Goal: Check status: Check status

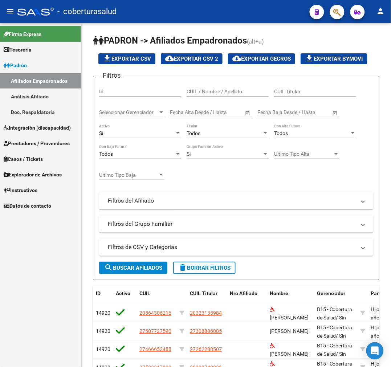
click at [36, 140] on span "Prestadores / Proveedores" at bounding box center [37, 143] width 66 height 8
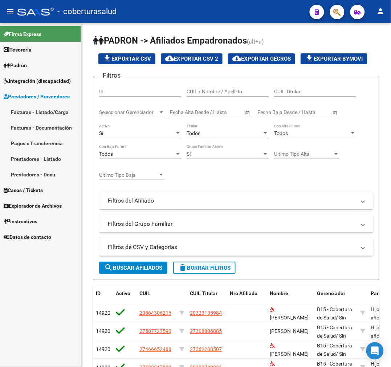
click at [31, 160] on link "Prestadores - Listado" at bounding box center [40, 159] width 81 height 16
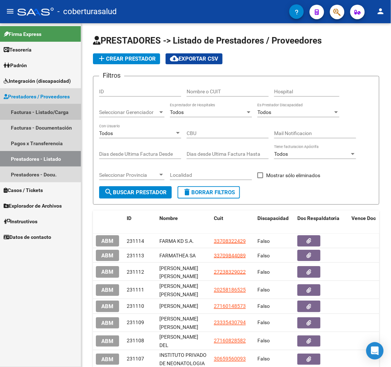
click at [38, 108] on link "Facturas - Listado/Carga" at bounding box center [40, 112] width 81 height 16
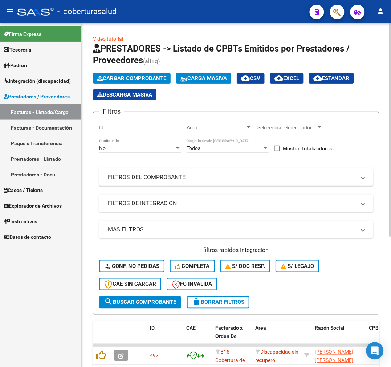
click at [123, 180] on mat-panel-title "FILTROS DEL COMPROBANTE" at bounding box center [232, 177] width 248 height 8
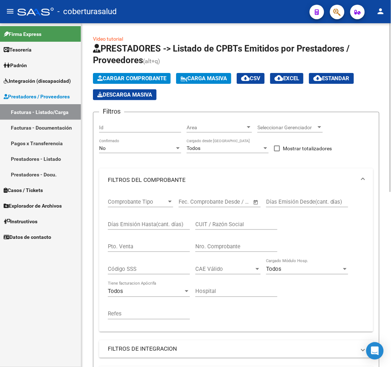
click at [165, 150] on div "No" at bounding box center [136, 148] width 75 height 6
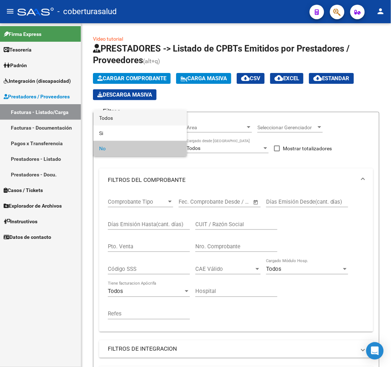
click at [140, 119] on span "Todos" at bounding box center [140, 117] width 82 height 15
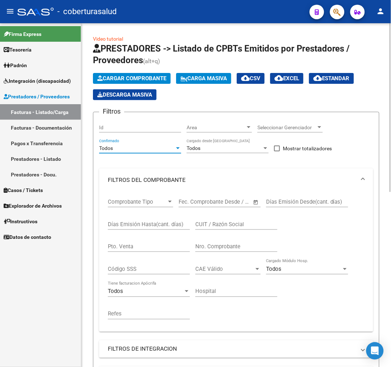
click at [232, 244] on input "Nro. Comprobante" at bounding box center [236, 246] width 82 height 7
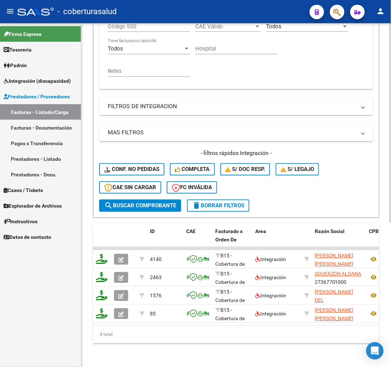
type input "329"
